Goal: Transaction & Acquisition: Purchase product/service

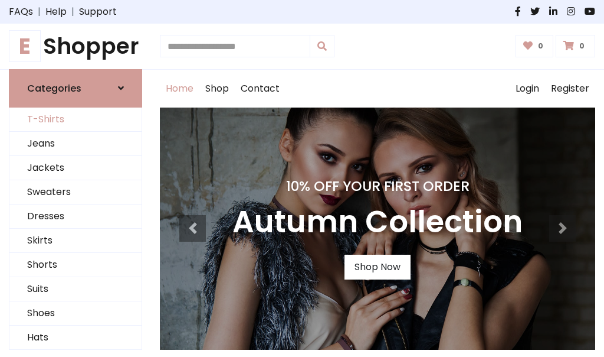
click at [76, 119] on link "T-Shirts" at bounding box center [75, 119] width 132 height 24
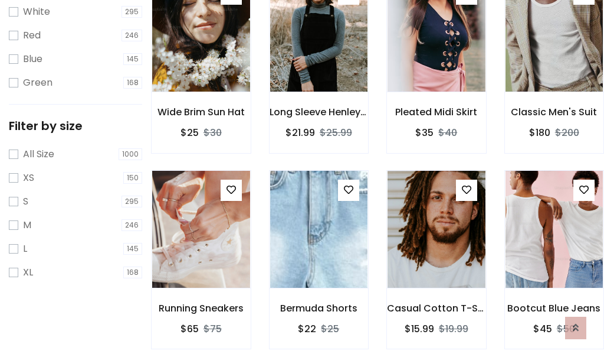
scroll to position [21, 0]
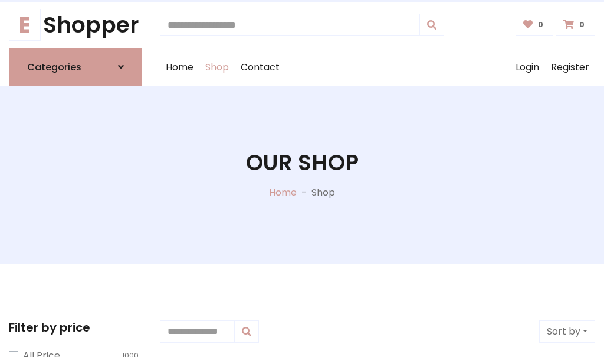
click at [302, 174] on h1 "Our Shop" at bounding box center [302, 162] width 113 height 27
click at [378, 67] on div "Home Shop Contact Log out Login Register" at bounding box center [378, 67] width 436 height 38
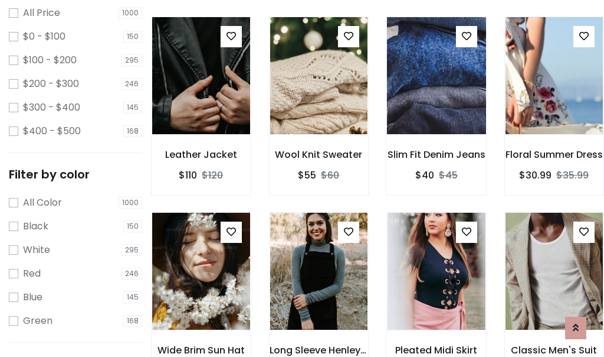
click at [436, 97] on img at bounding box center [436, 75] width 117 height 283
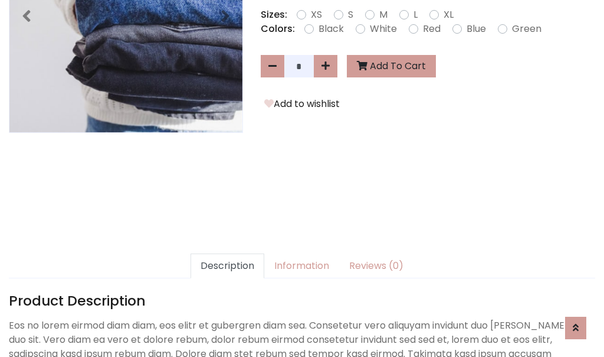
scroll to position [289, 0]
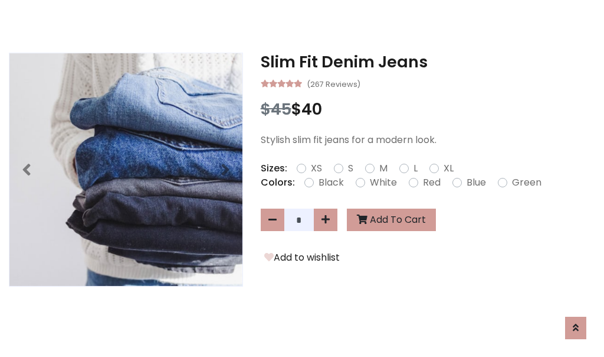
click at [428, 61] on h3 "Slim Fit Denim Jeans" at bounding box center [428, 62] width 335 height 19
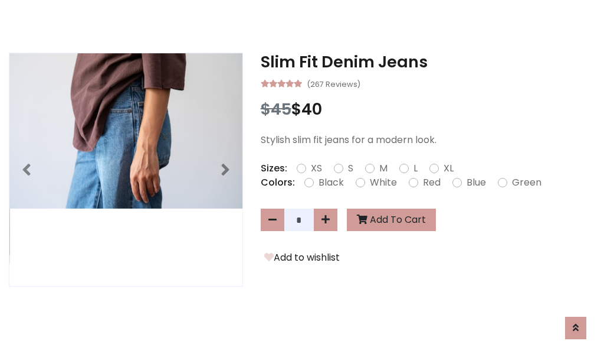
click at [428, 61] on h3 "Slim Fit Denim Jeans" at bounding box center [428, 62] width 335 height 19
